Goal: Task Accomplishment & Management: Complete application form

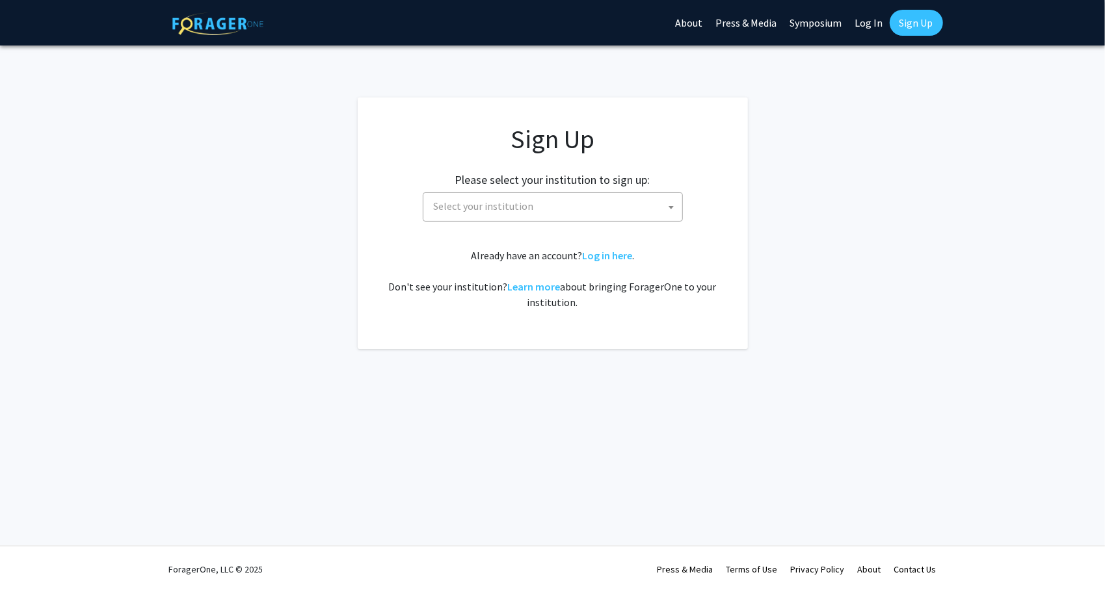
click at [576, 201] on span "Select your institution" at bounding box center [555, 206] width 254 height 27
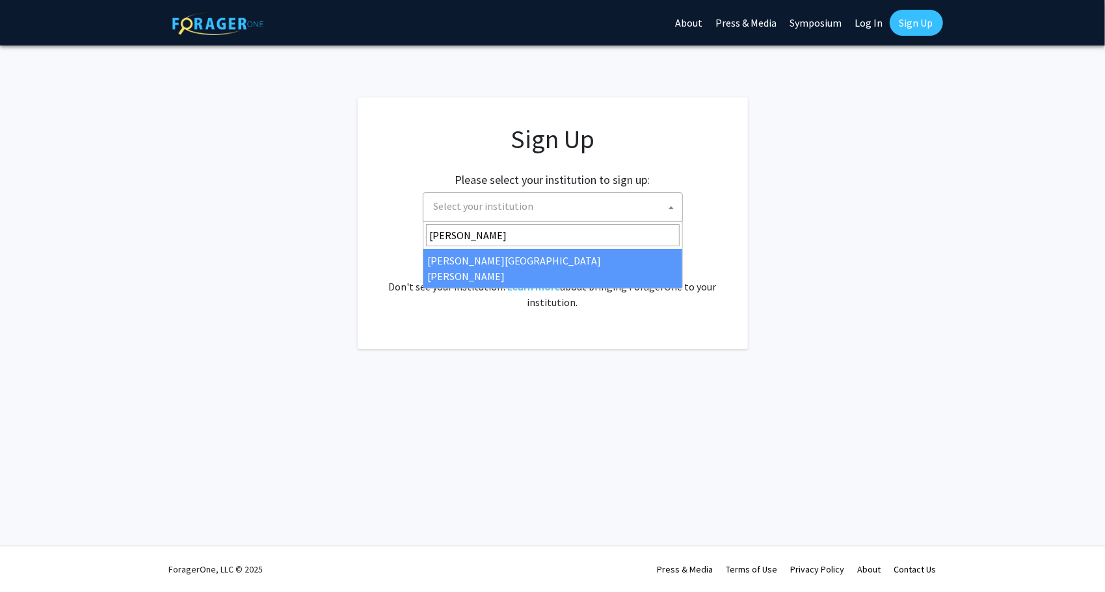
type input "[PERSON_NAME]"
select select "1"
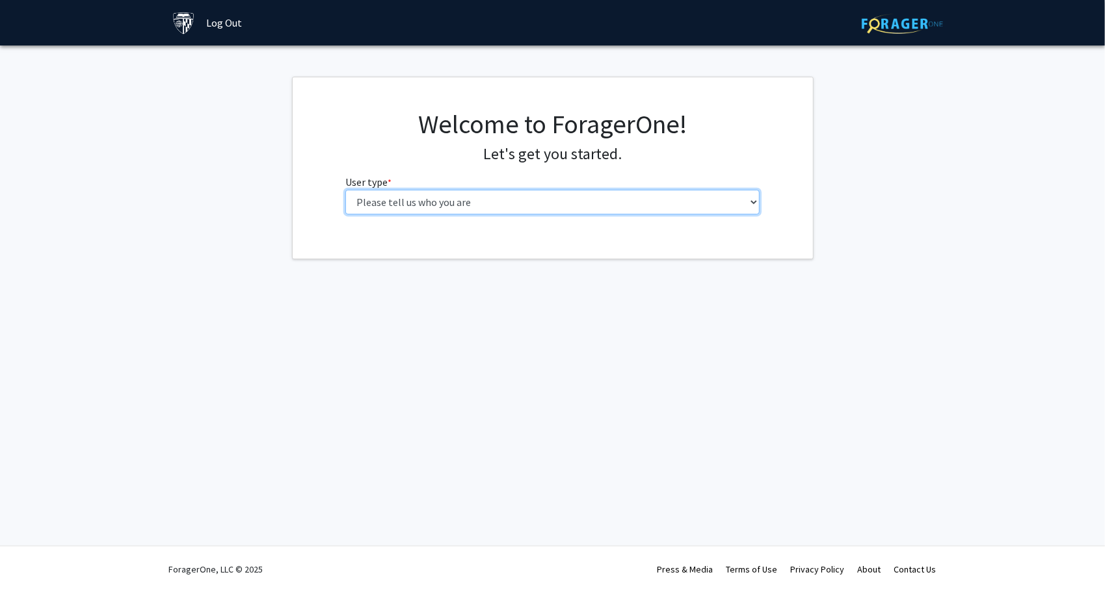
click at [626, 203] on select "Please tell us who you are Undergraduate Student Master's Student Doctoral Cand…" at bounding box center [552, 202] width 414 height 25
select select "2: masters"
click at [345, 190] on select "Please tell us who you are Undergraduate Student Master's Student Doctoral Cand…" at bounding box center [552, 202] width 414 height 25
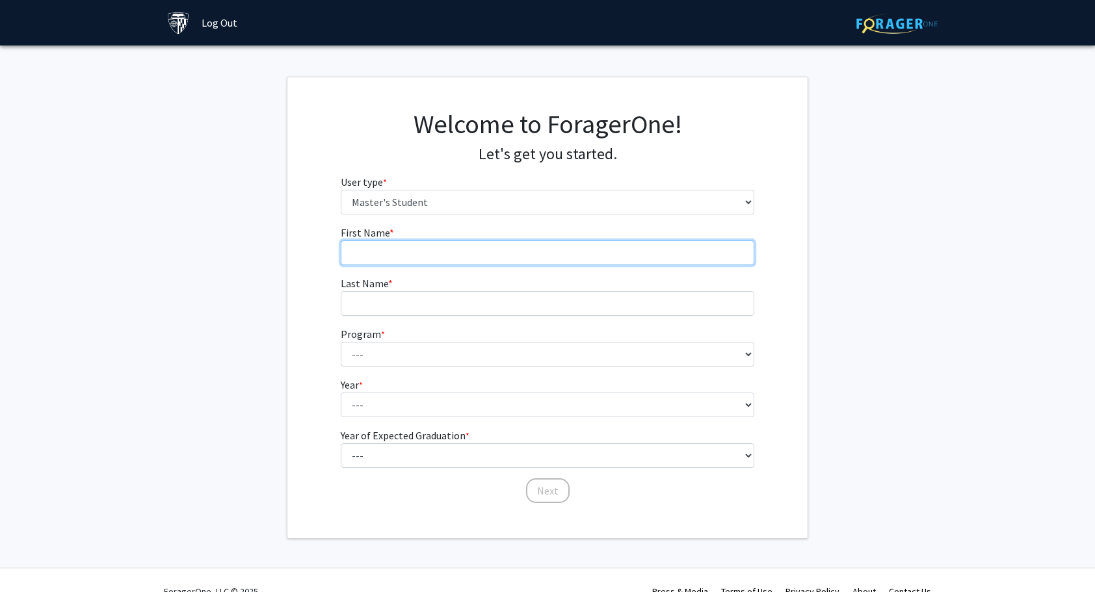
click at [479, 254] on input "First Name * required" at bounding box center [548, 253] width 414 height 25
type input "Alpha"
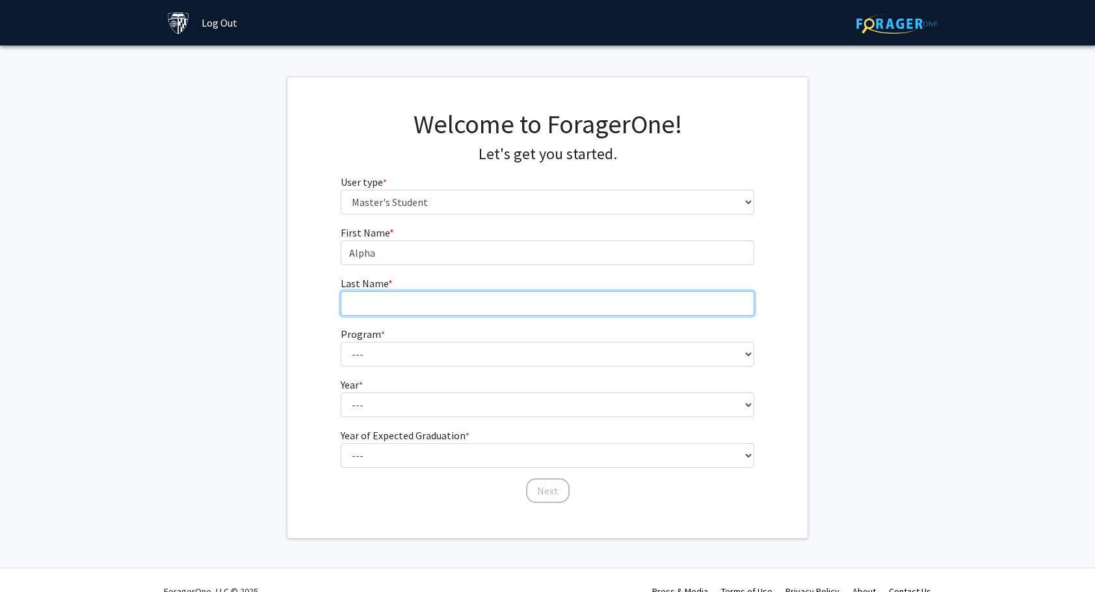
click at [434, 300] on input "Last Name * required" at bounding box center [548, 303] width 414 height 25
type input "Tang"
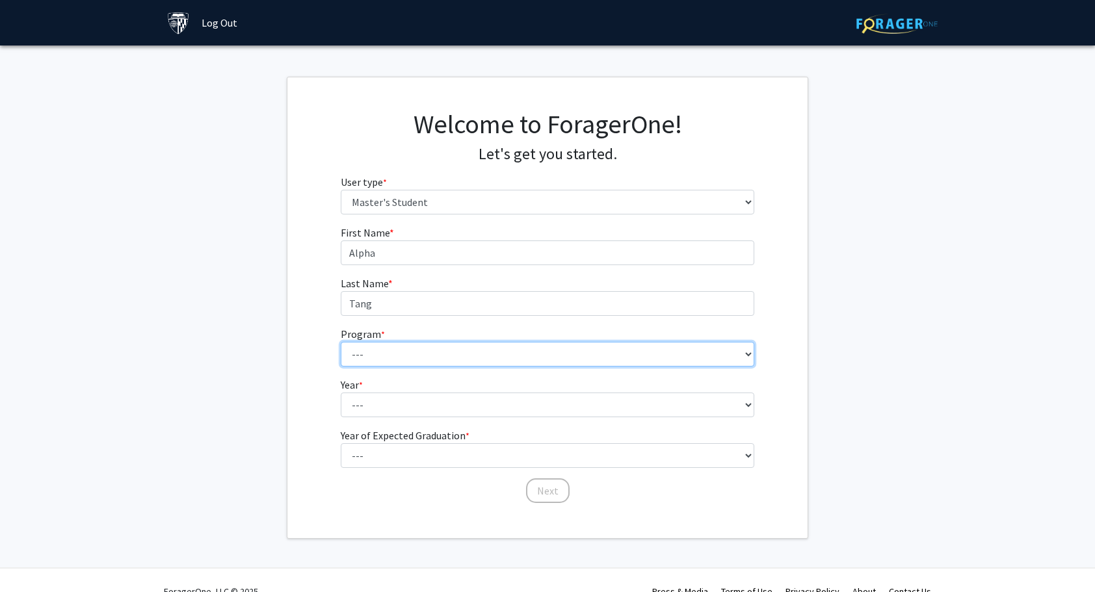
click at [418, 352] on select "--- Anatomy Education Applied and Computational Mathematics Applied Biomedical …" at bounding box center [548, 354] width 414 height 25
select select "7: 6"
click at [341, 342] on select "--- Anatomy Education Applied and Computational Mathematics Applied Biomedical …" at bounding box center [548, 354] width 414 height 25
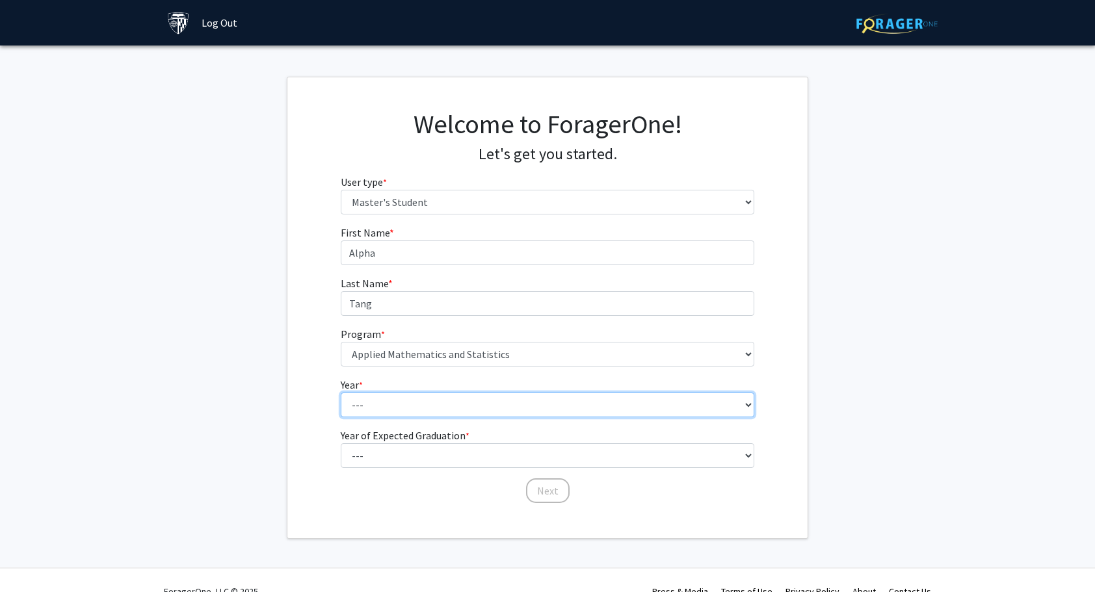
click at [450, 405] on select "--- First Year Second Year" at bounding box center [548, 405] width 414 height 25
select select "2: second_year"
click at [341, 393] on select "--- First Year Second Year" at bounding box center [548, 405] width 414 height 25
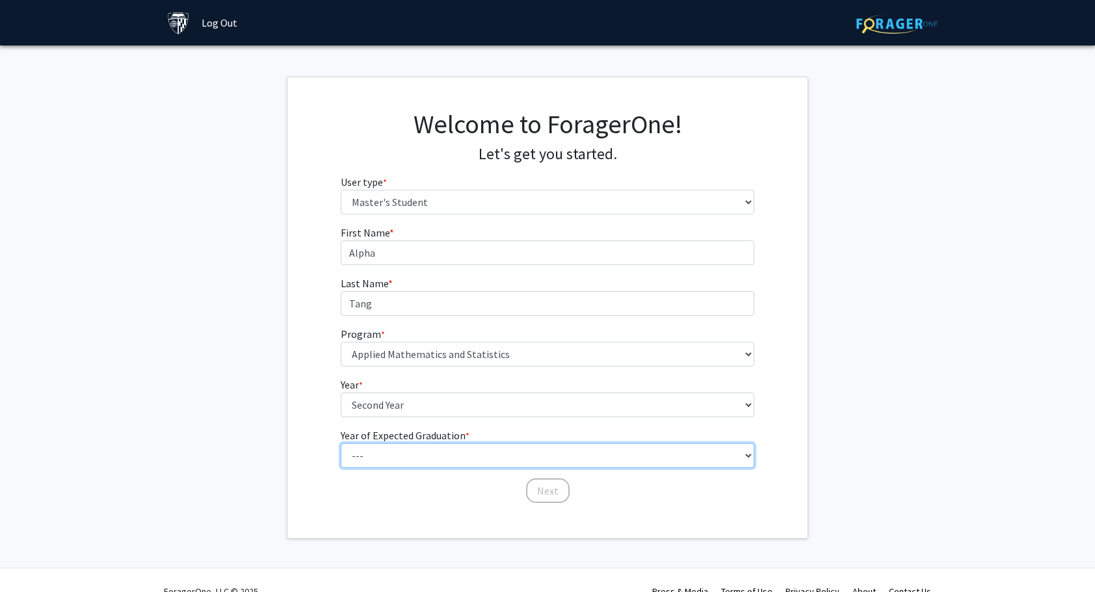
click at [403, 450] on select "--- 2025 2026 2027 2028 2029 2030 2031 2032 2033 2034" at bounding box center [548, 455] width 414 height 25
select select "1: 2025"
click at [341, 443] on select "--- 2025 2026 2027 2028 2029 2030 2031 2032 2033 2034" at bounding box center [548, 455] width 414 height 25
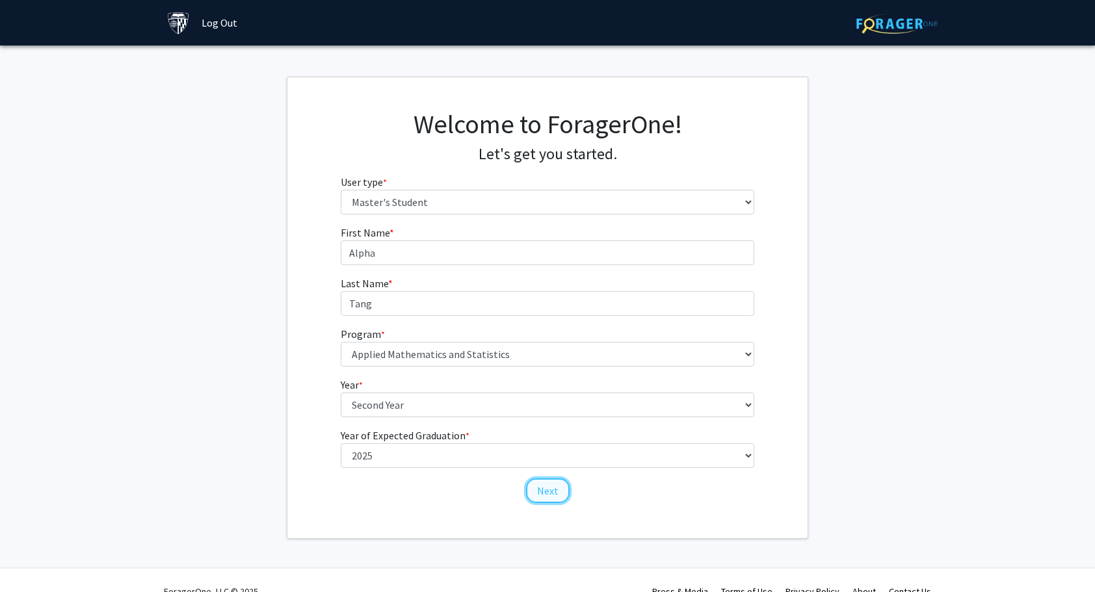
click at [545, 493] on button "Next" at bounding box center [548, 491] width 44 height 25
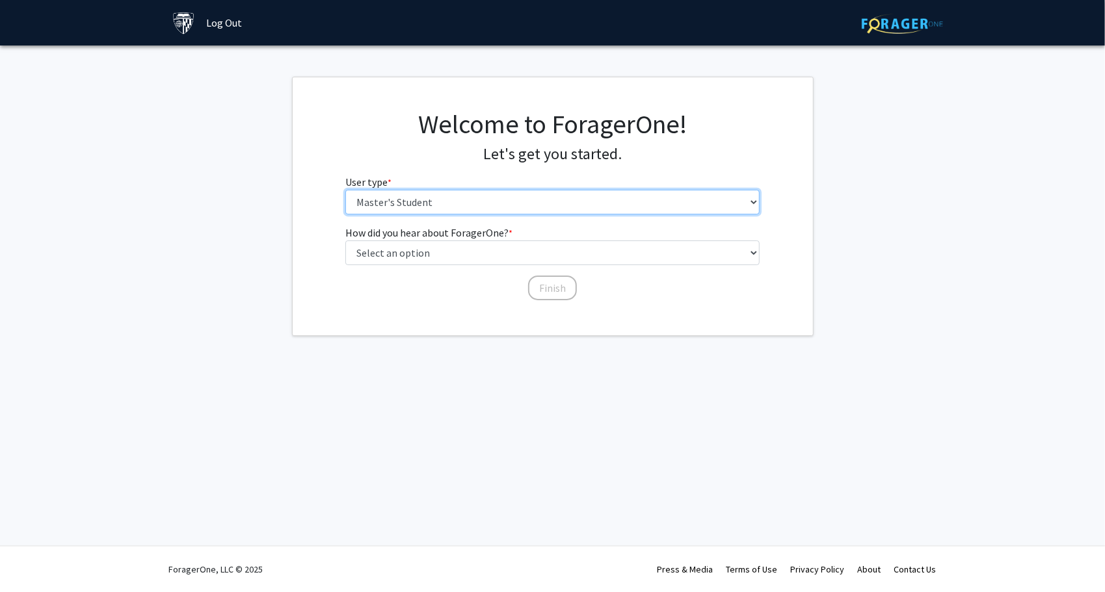
click at [469, 196] on select "Please tell us who you are Undergraduate Student Master's Student Doctoral Cand…" at bounding box center [552, 202] width 414 height 25
click at [345, 190] on select "Please tell us who you are Undergraduate Student Master's Student Doctoral Cand…" at bounding box center [552, 202] width 414 height 25
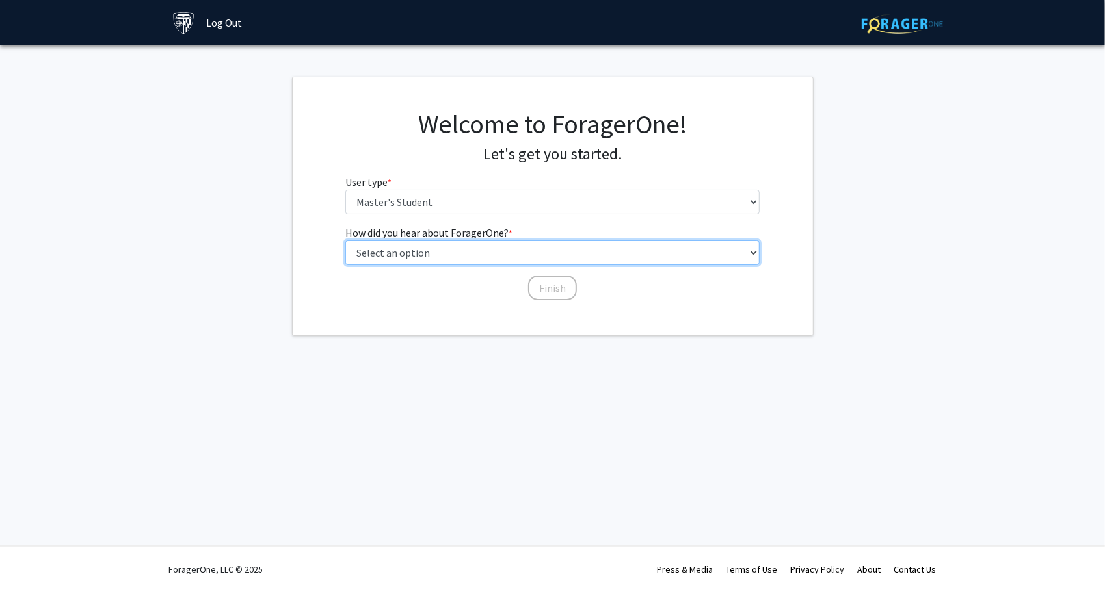
click at [455, 256] on select "Select an option Peer/student recommendation Faculty/staff recommendation Unive…" at bounding box center [552, 253] width 414 height 25
select select "3: university_website"
click at [345, 241] on select "Select an option Peer/student recommendation Faculty/staff recommendation Unive…" at bounding box center [552, 253] width 414 height 25
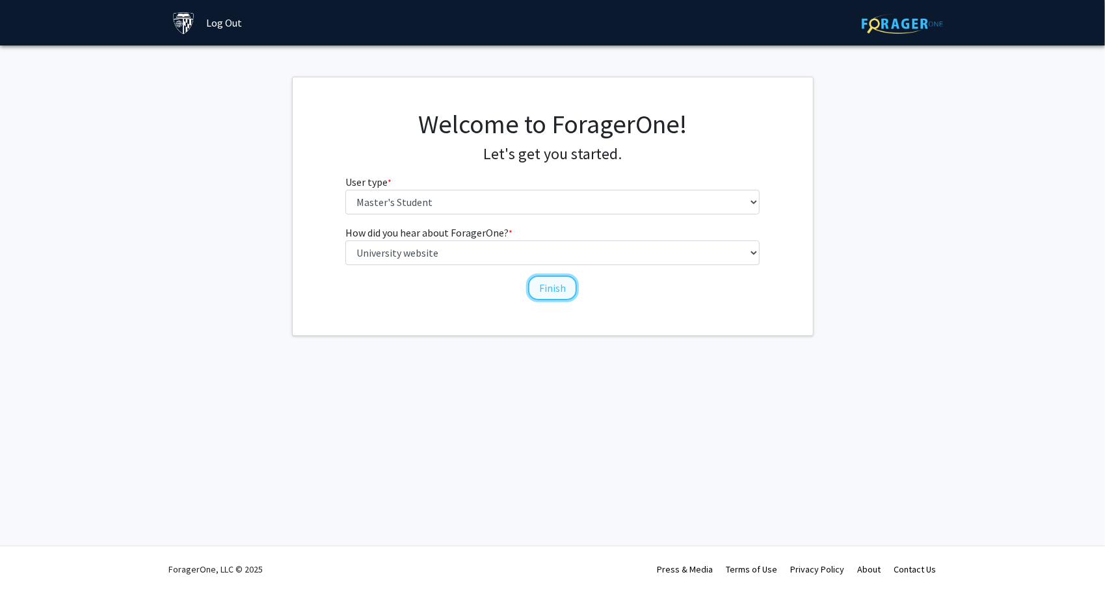
click at [540, 285] on button "Finish" at bounding box center [552, 288] width 49 height 25
